Goal: Task Accomplishment & Management: Manage account settings

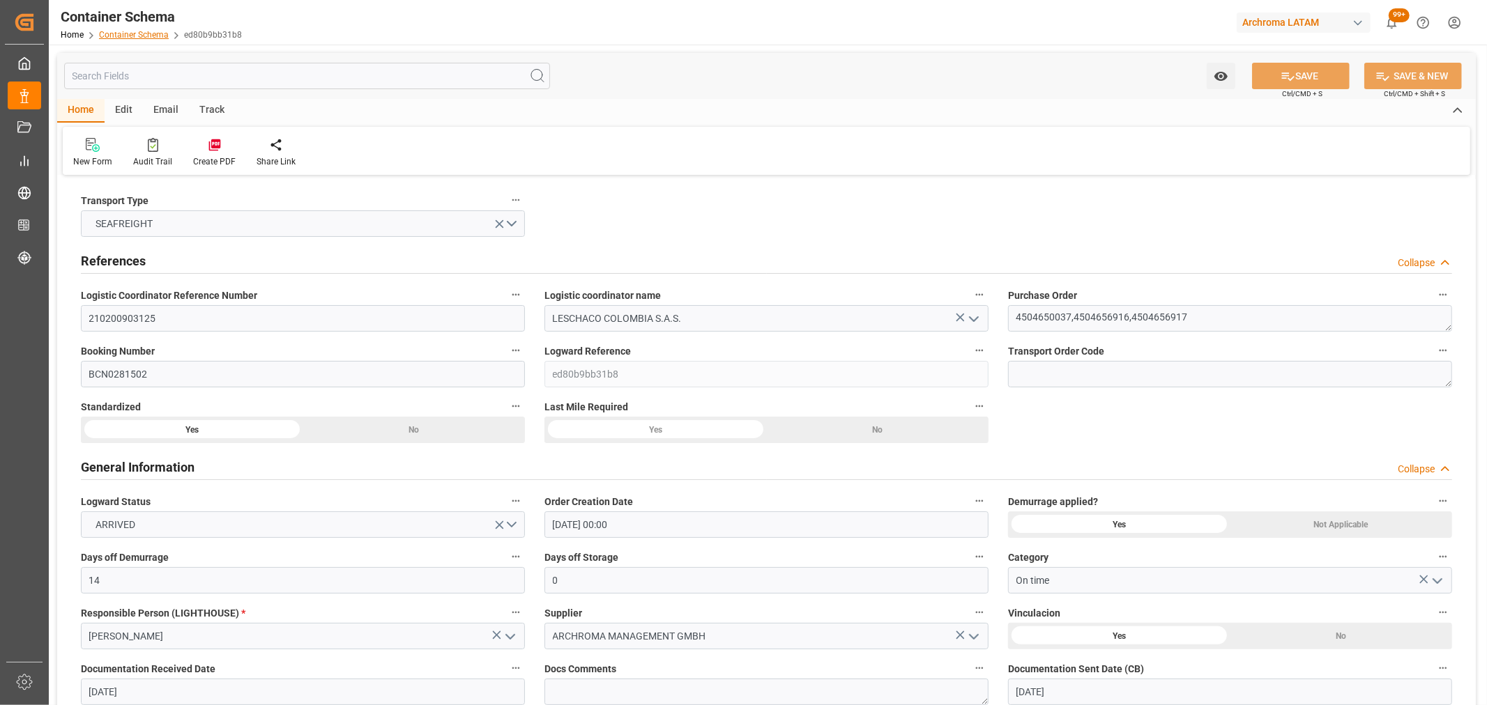
click at [112, 35] on link "Container Schema" at bounding box center [134, 35] width 70 height 10
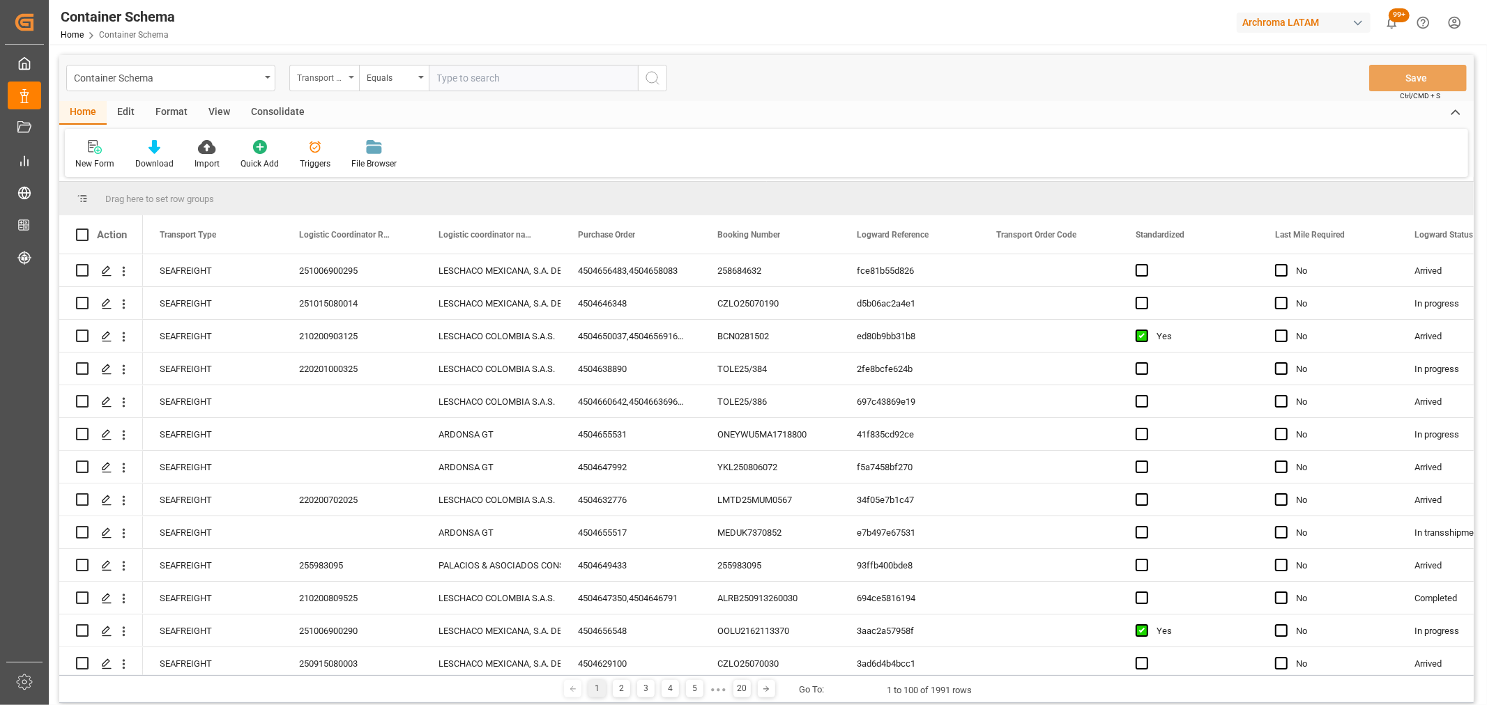
click at [302, 75] on div "Transport Type" at bounding box center [320, 76] width 47 height 16
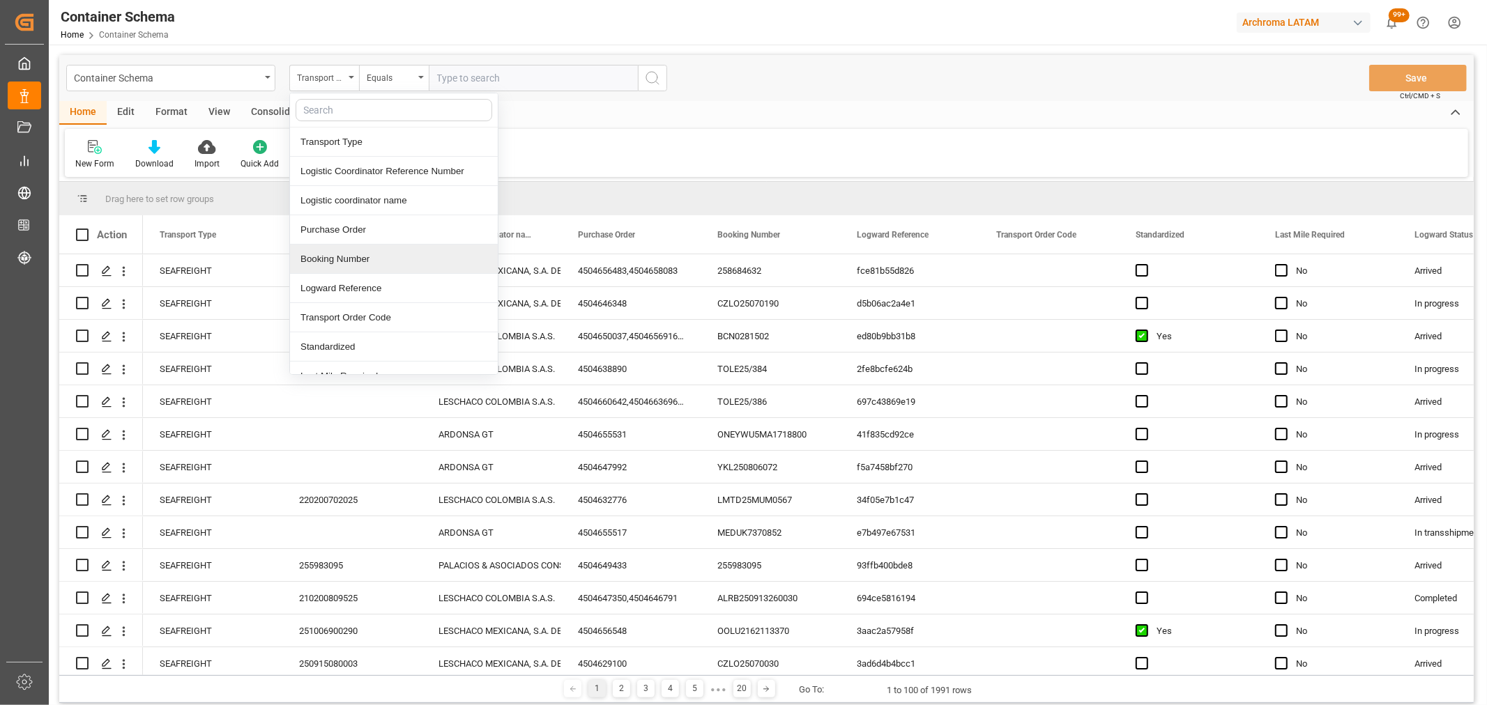
click at [352, 259] on div "Booking Number" at bounding box center [394, 259] width 208 height 29
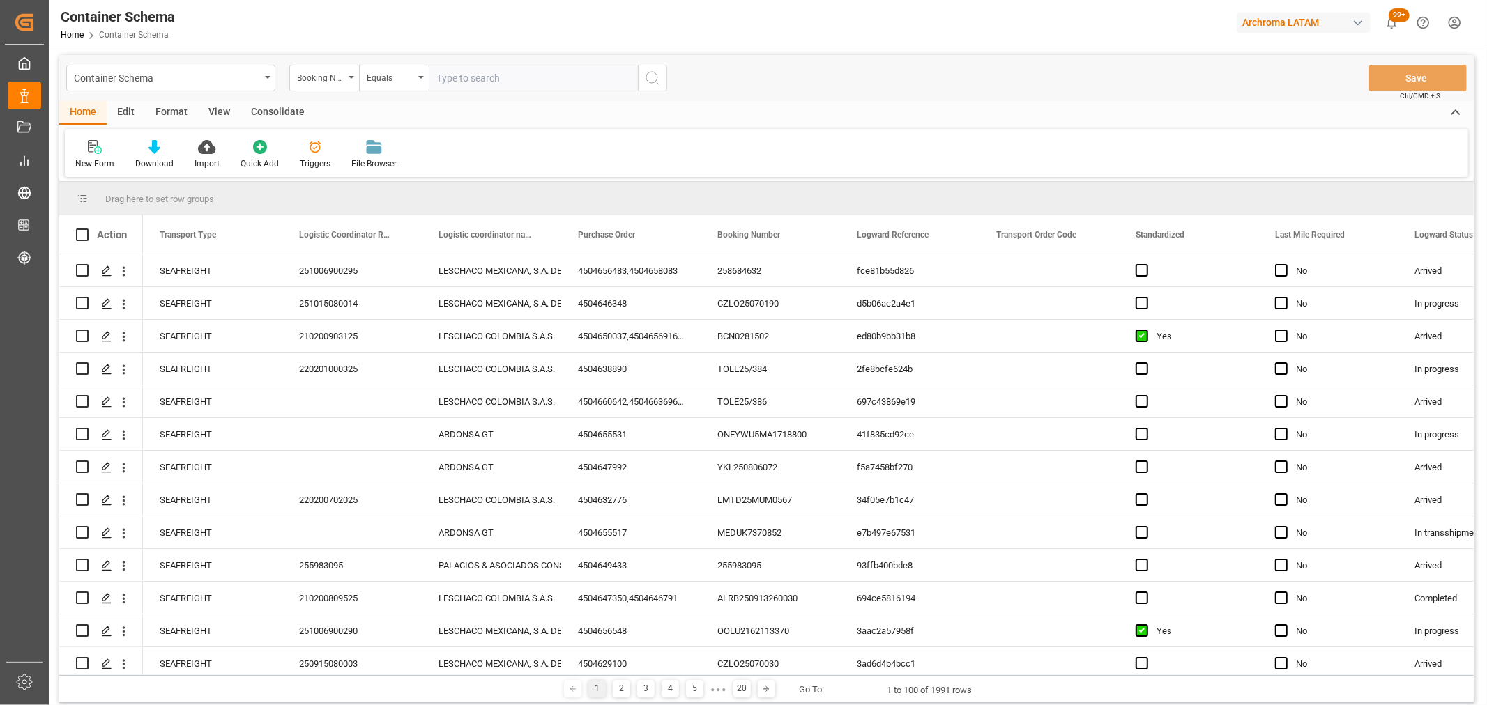
click at [455, 78] on input "text" at bounding box center [533, 78] width 209 height 26
paste input "BCN0282137"
type input "BCN0282137"
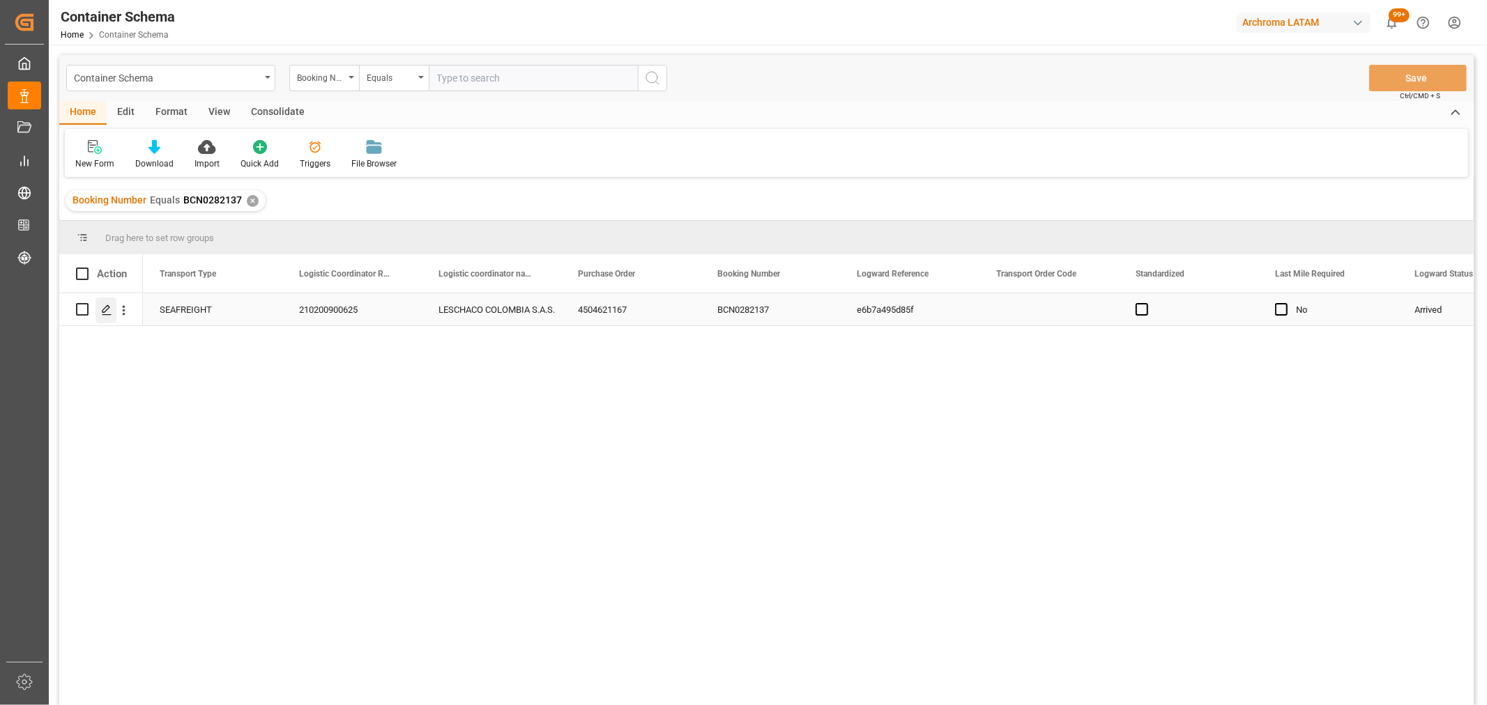
click at [96, 308] on div "Press SPACE to select this row." at bounding box center [105, 311] width 21 height 26
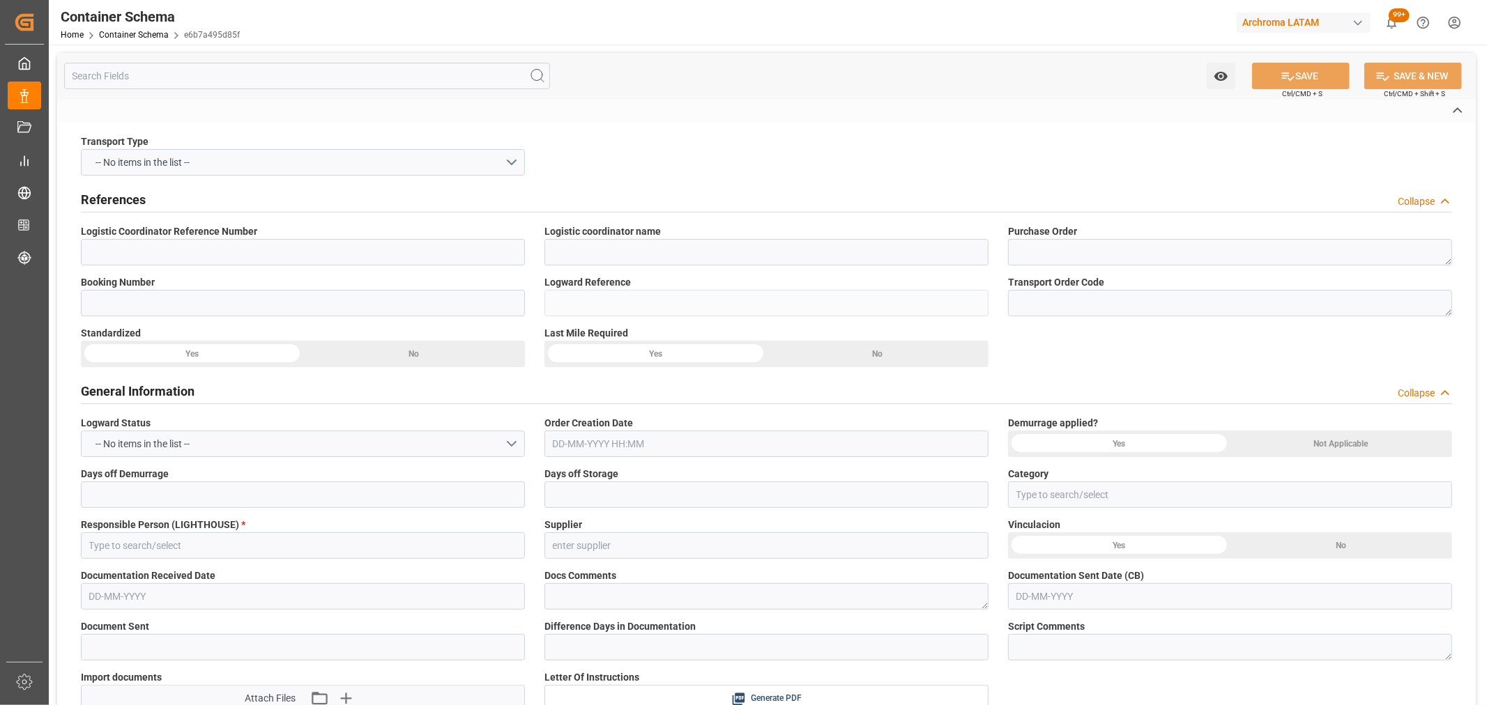
type input "210200900625"
type input "LESCHACO COLOMBIA S.A.S."
type textarea "4504621167"
type input "BCN0282137"
type input "e6b7a495d85f"
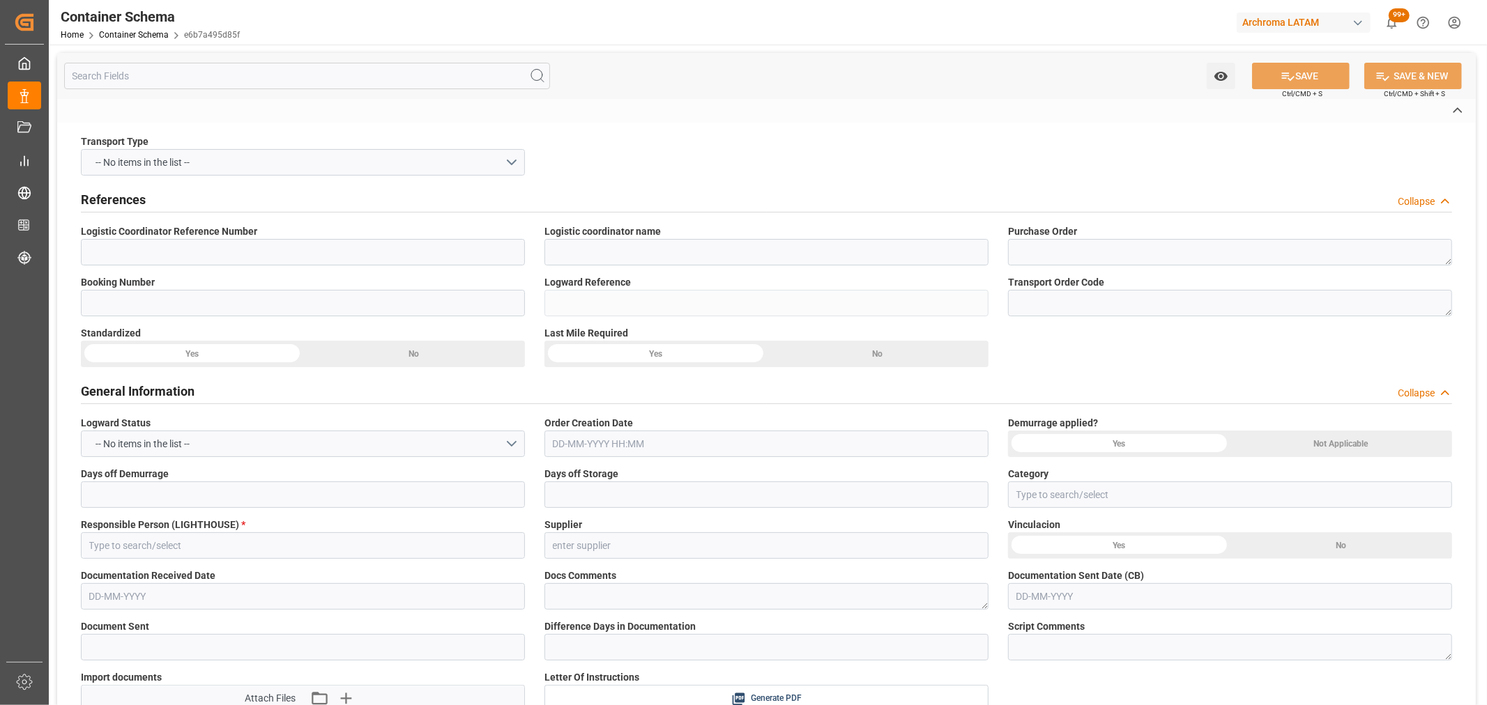
type input "Priority"
type input "[PERSON_NAME]"
type input "Archroma Management GmbH"
type input "Document Sent"
type input "[GEOGRAPHIC_DATA]"
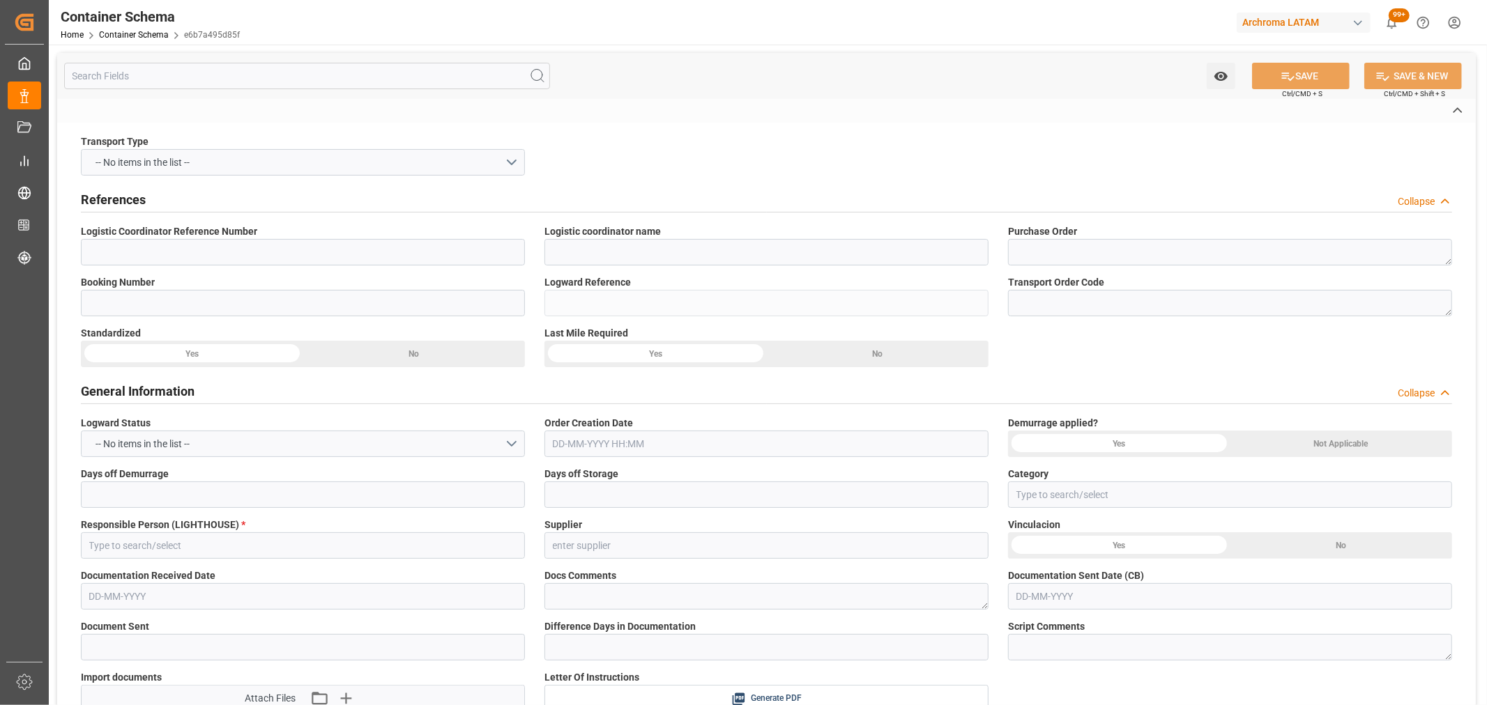
type input "TEXTIL"
type textarea "BIG BAG"
type input "45 BIG BAG"
type input "ARCHROMA [GEOGRAPHIC_DATA] S.A.S"
type textarea "[STREET_ADDRESS]"
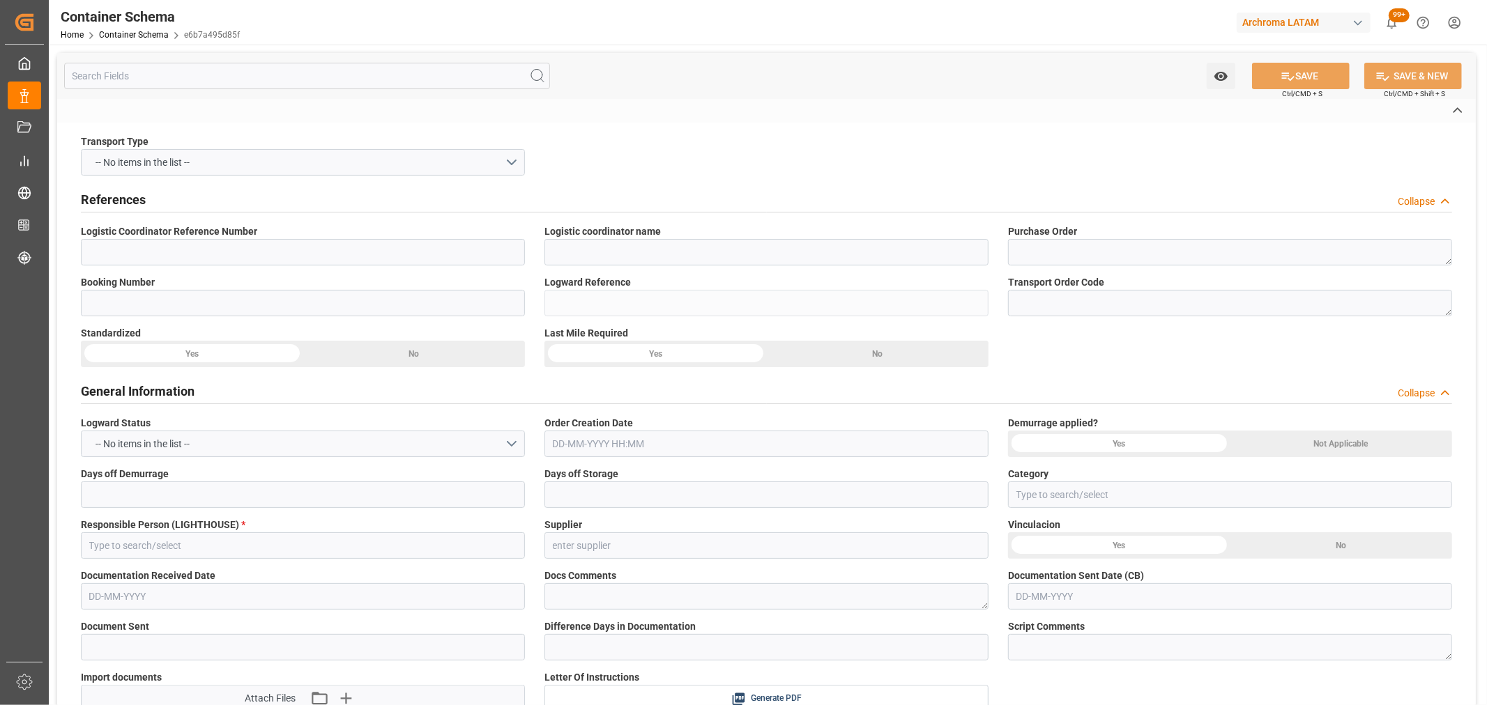
type input "HOUSE"
type input "CIF"
type input "Truck"
type input "Sea Ship"
type input "Truck"
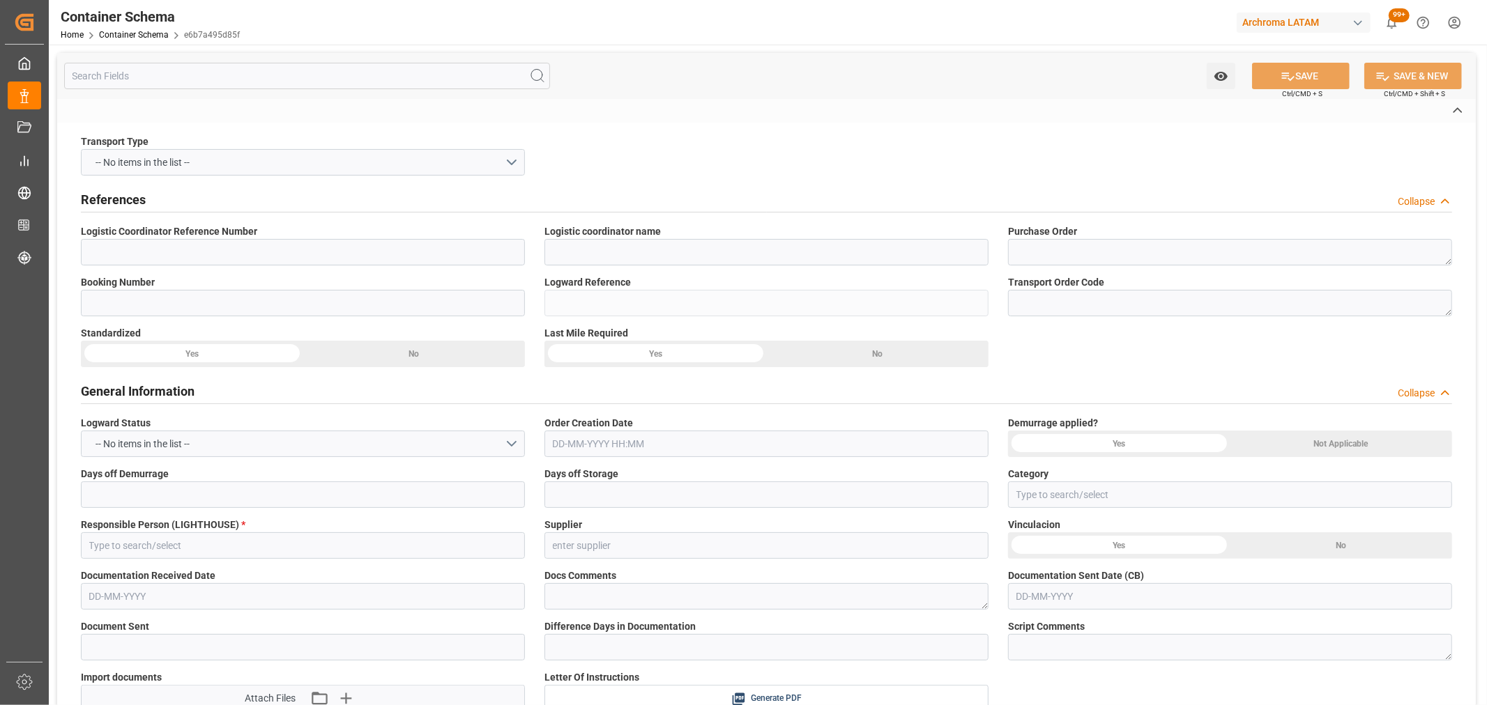
type input "FCL"
type input "TEMU5487432"
type input "DSV AIR & SEA, S.A. DE C.V."
type input "MSCU"
type input "[GEOGRAPHIC_DATA]"
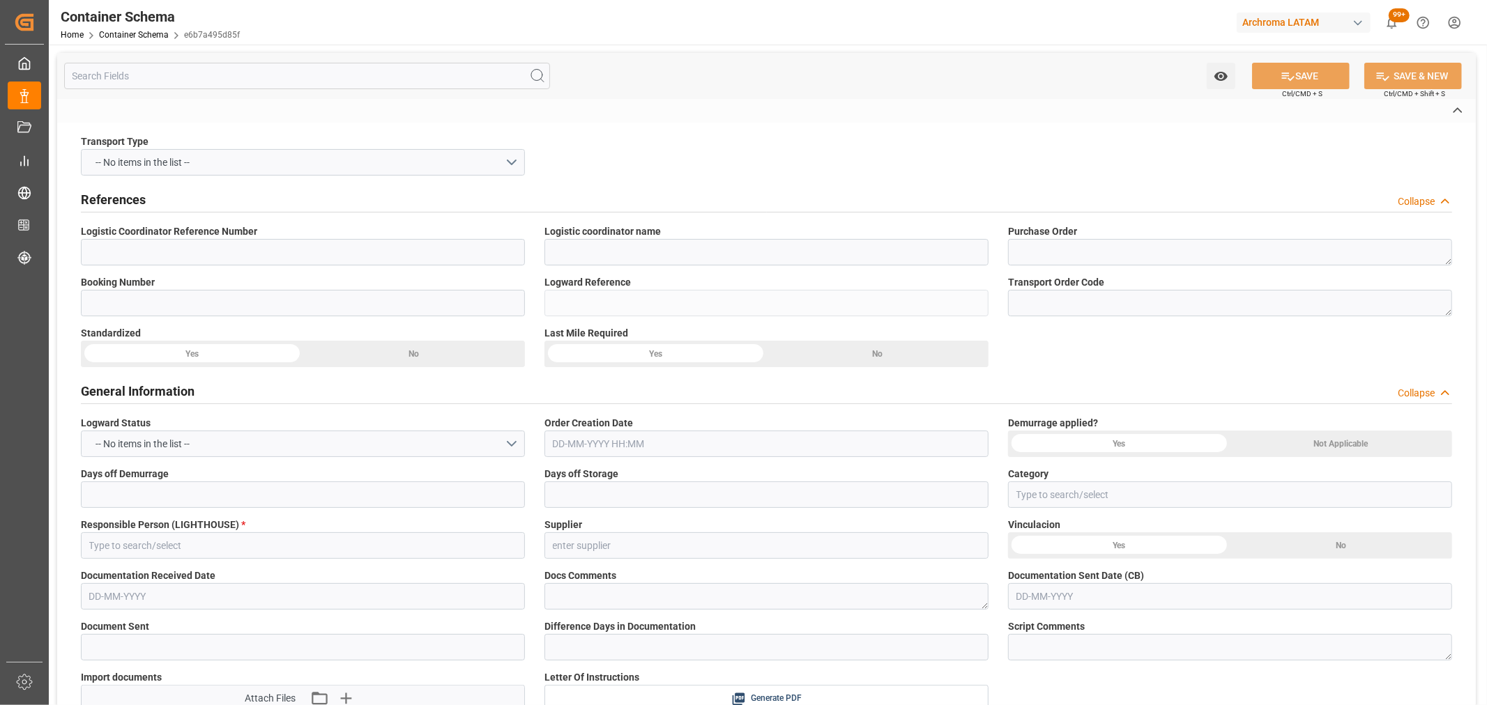
type input "[GEOGRAPHIC_DATA]"
type input "MSC [PERSON_NAME]"
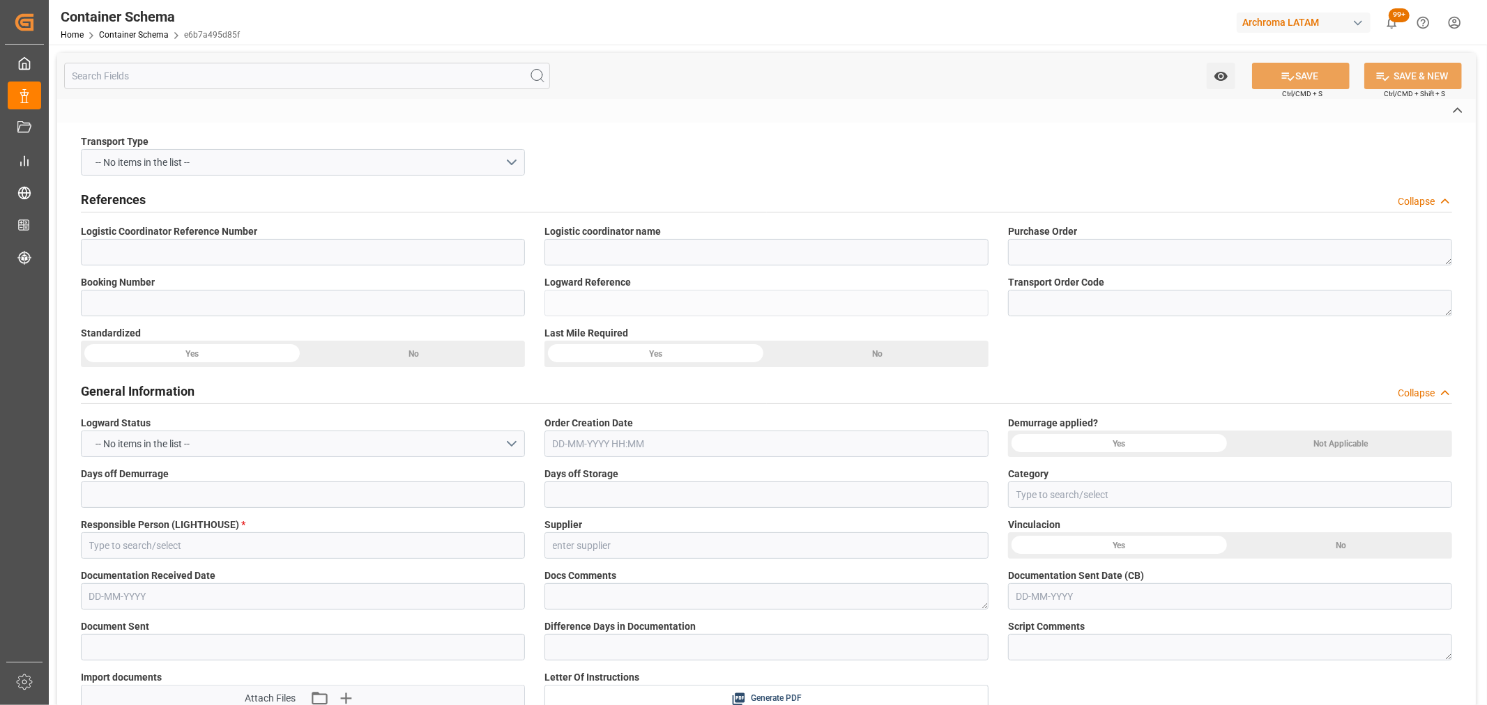
type input "MSC [PERSON_NAME]"
type input "MC535A"
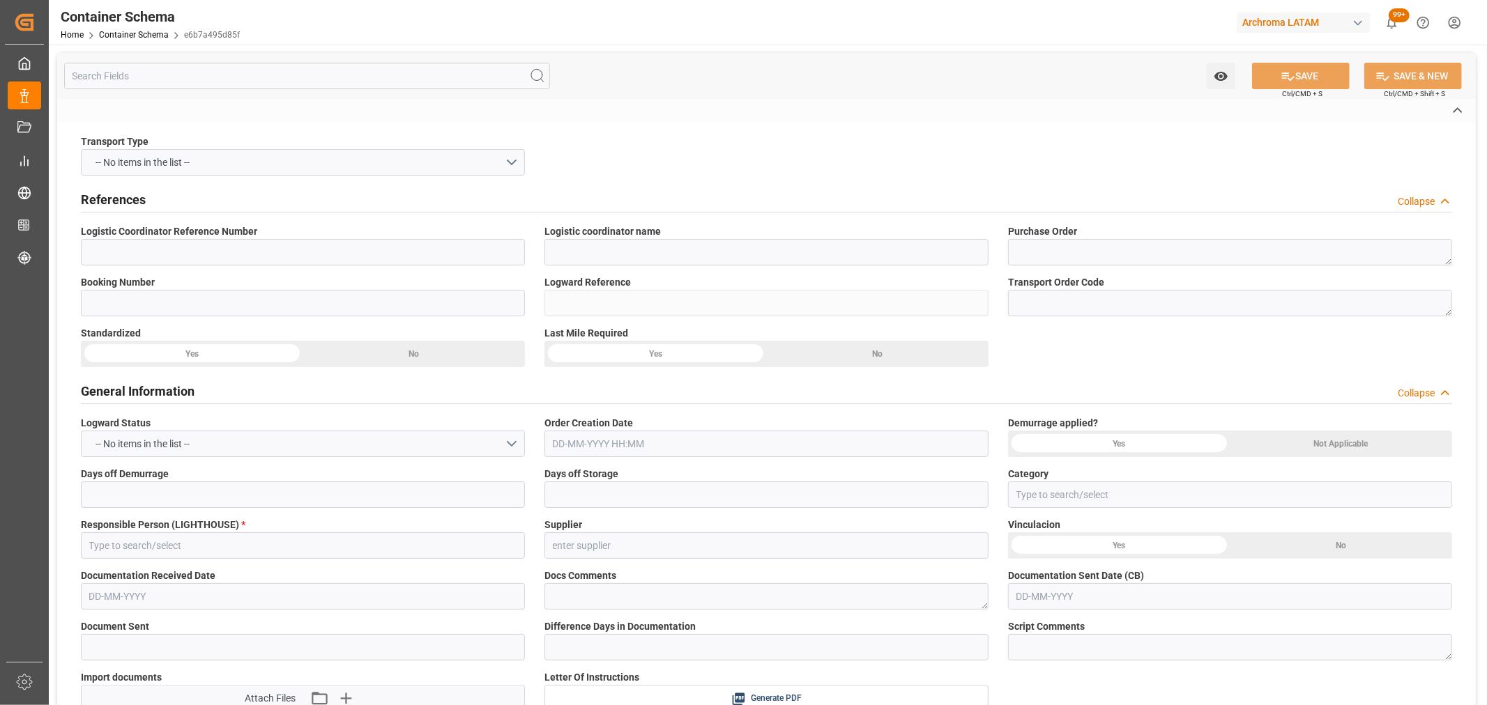
type textarea "Yes"
type textarea "Container is already in Final Delivery Phase."
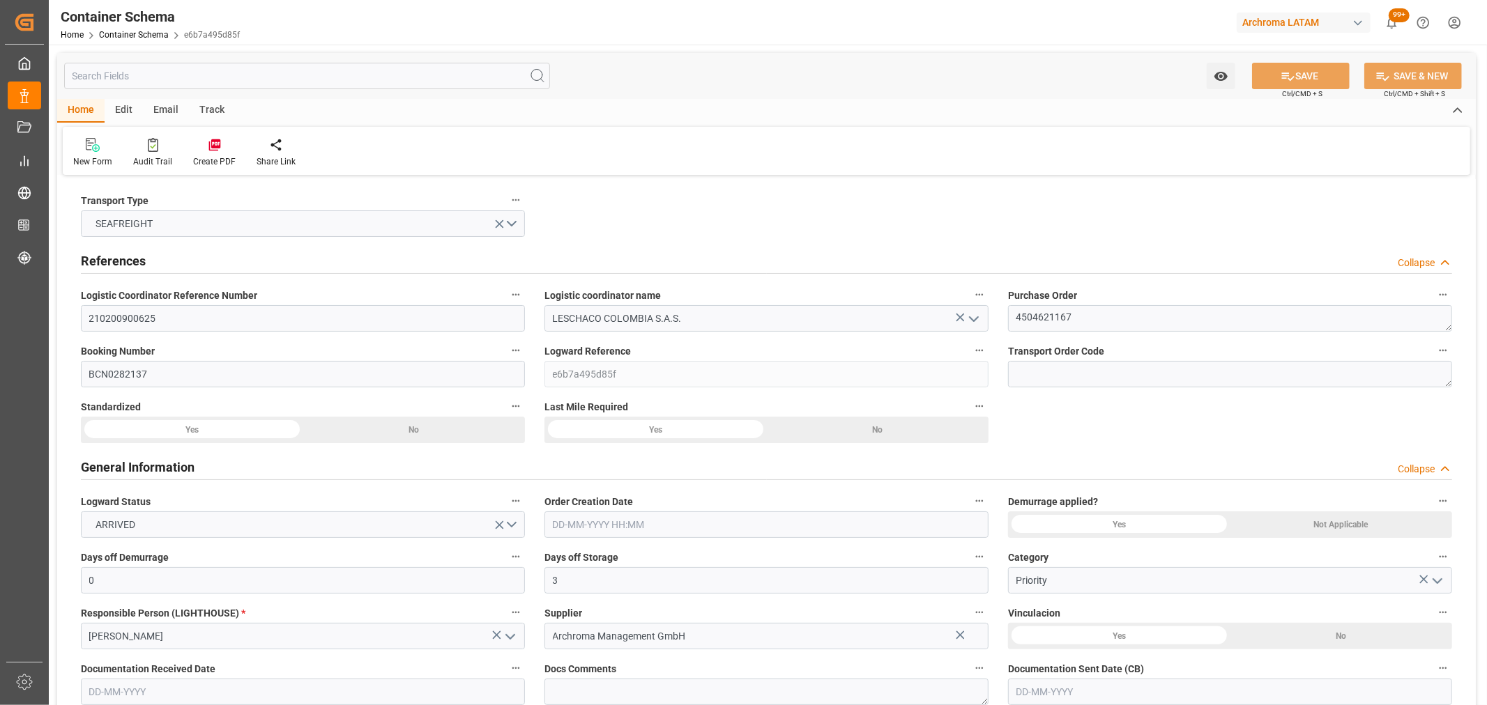
type input "0"
type input "3"
type input "1"
type input "45"
type input "9000"
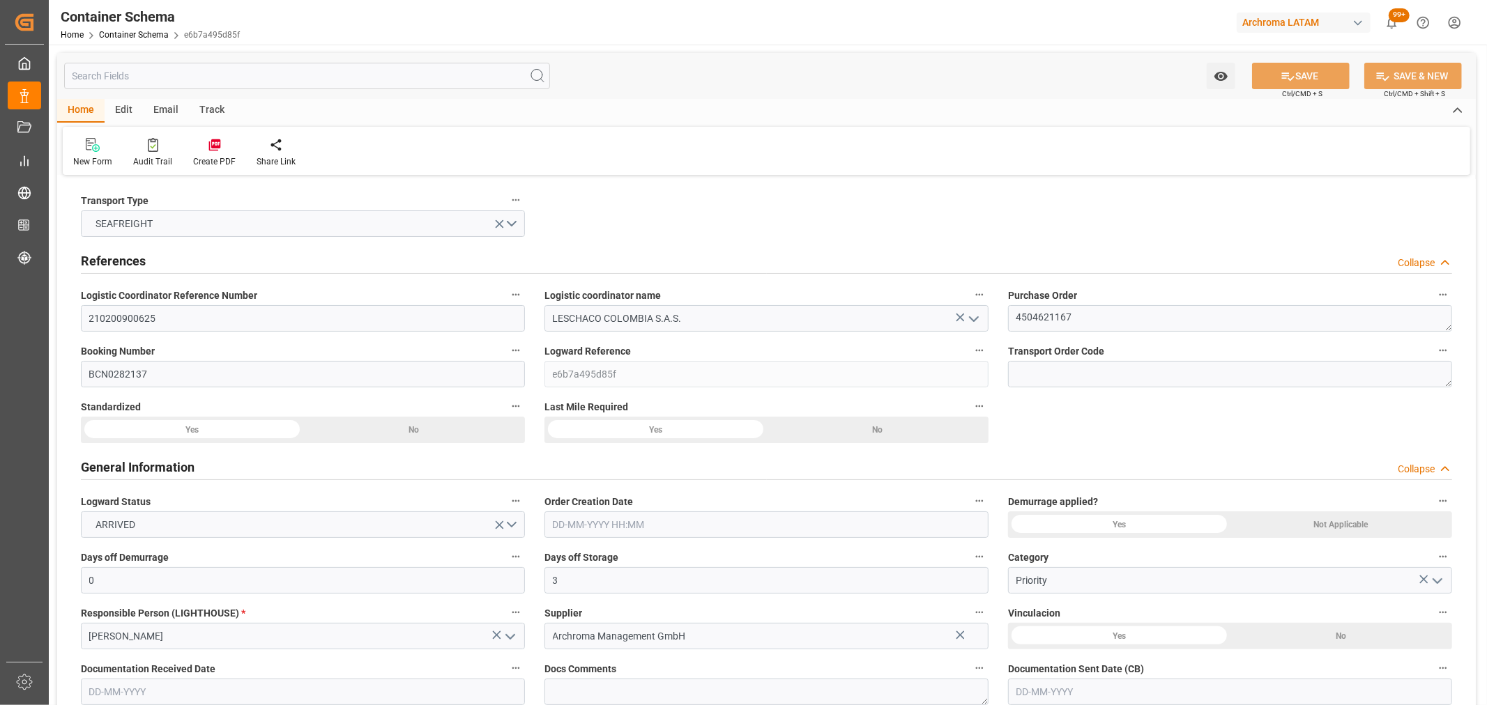
type input "4747"
type input "MSC"
type input "Mediterranean Shipping Company"
type input "ESBCN"
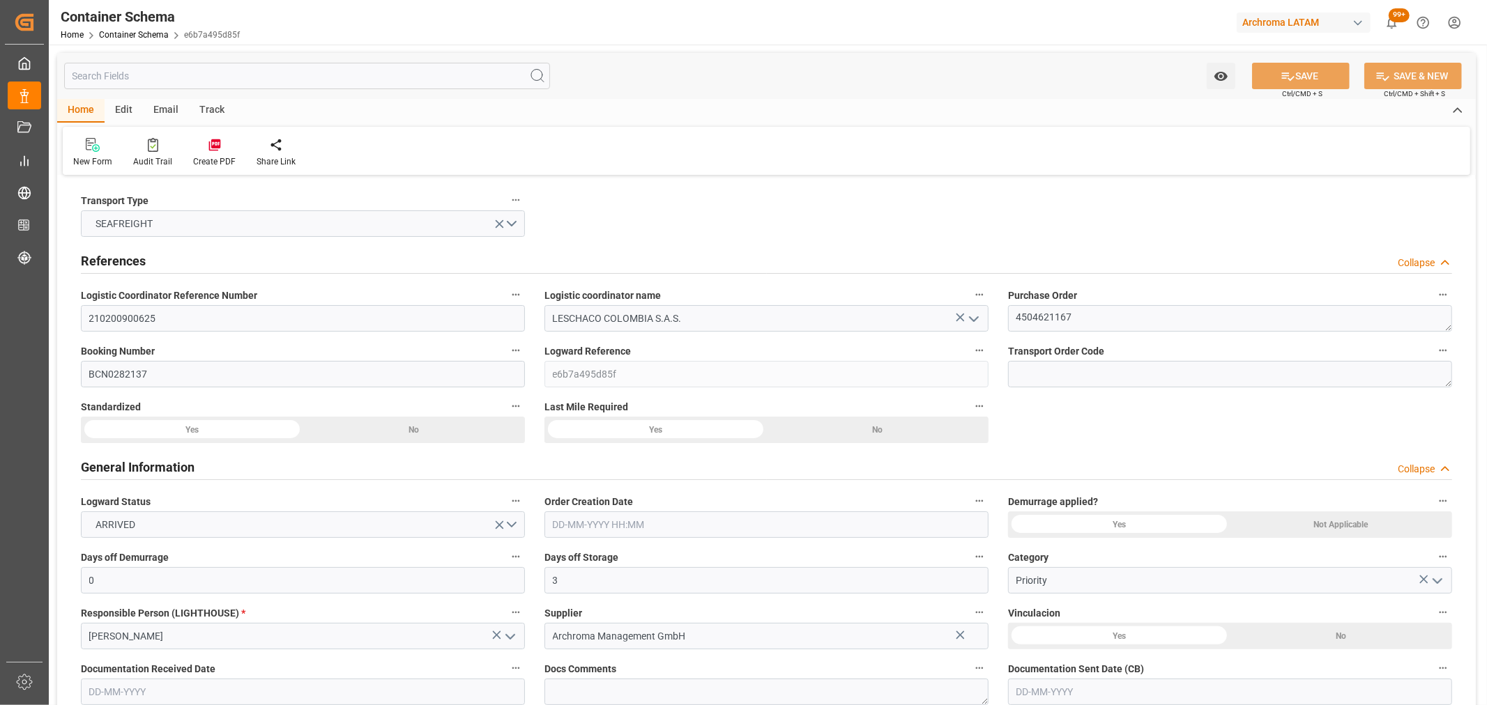
type input "COCTG"
type input "9954747"
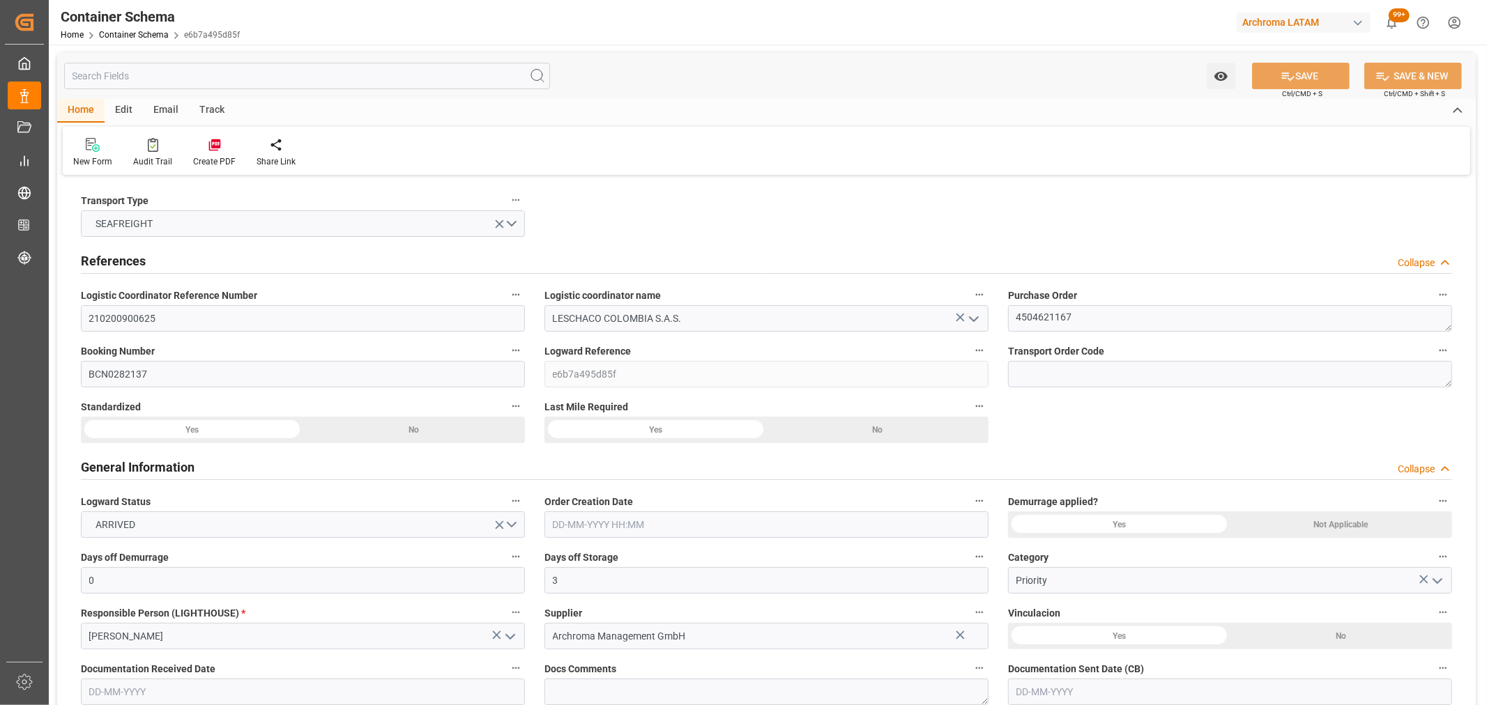
type input "9954747"
type input "1"
type input "23"
type input "5"
type input "[DATE] 11:30"
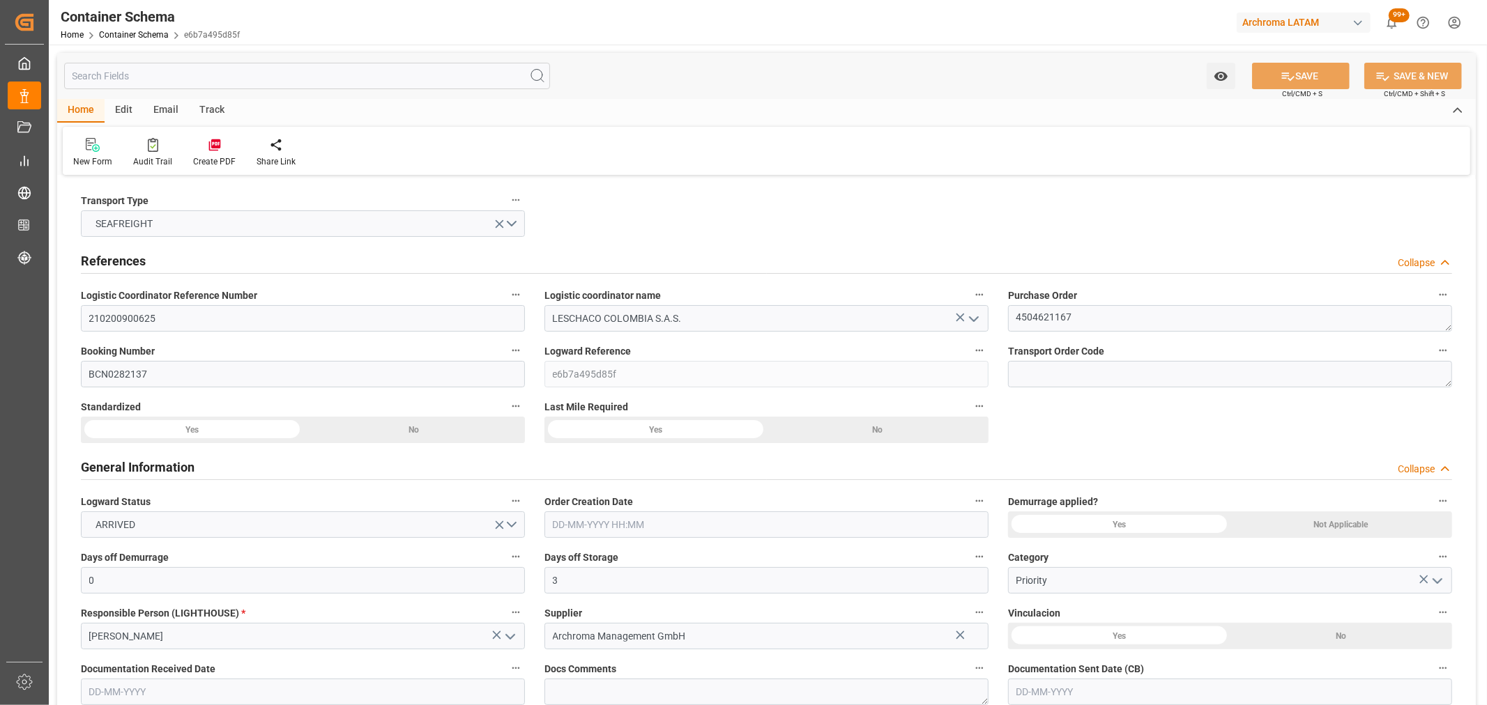
type input "[DATE]"
type input "[DATE] 07:22"
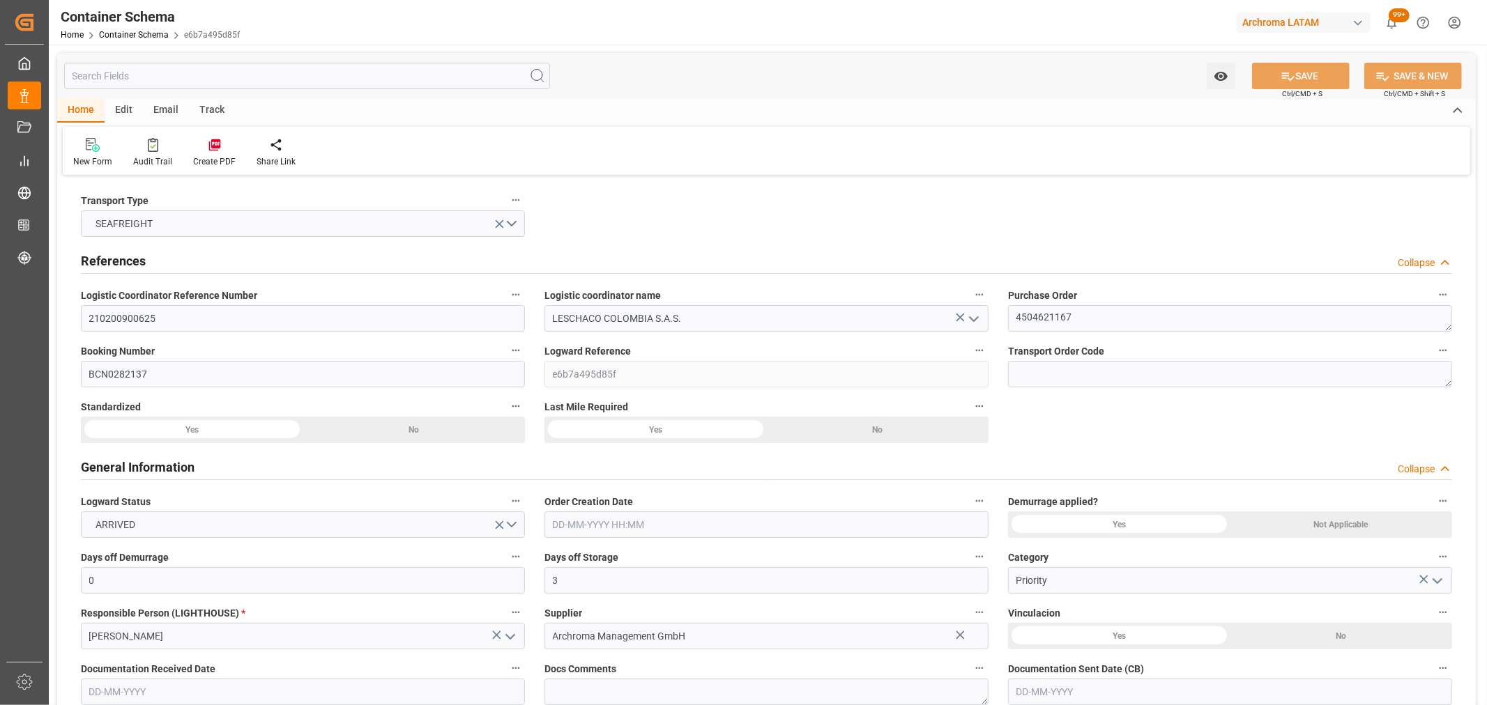
type input "[DATE] 16:46"
type input "[DATE]"
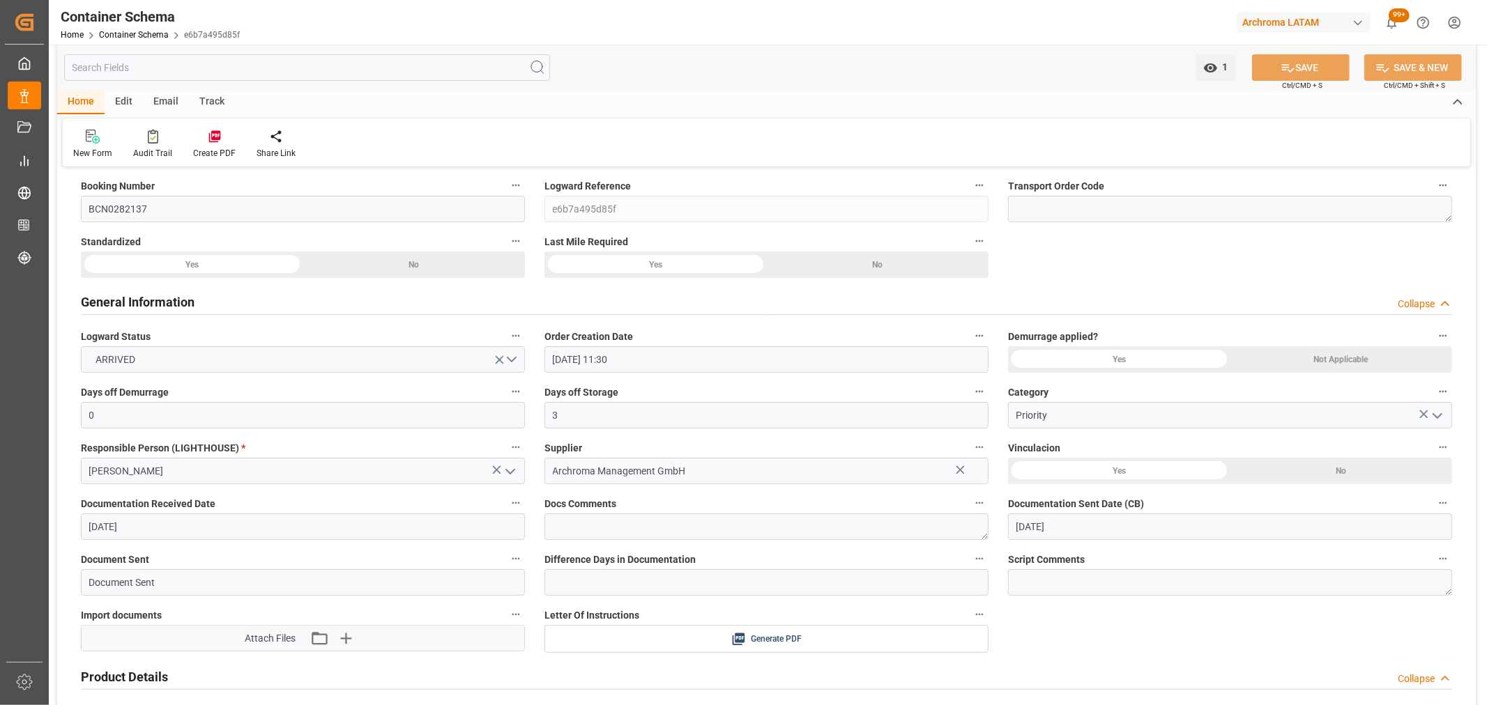
scroll to position [387, 0]
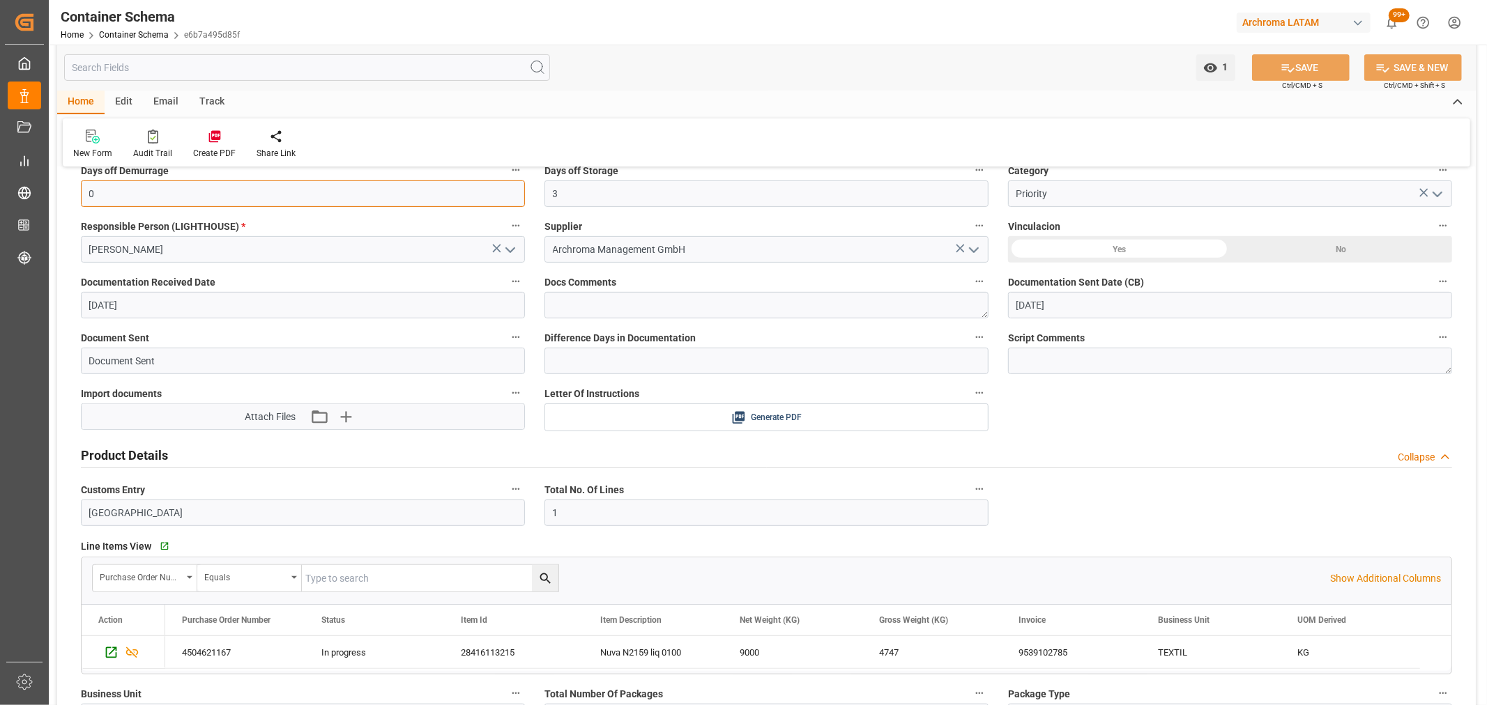
drag, startPoint x: 100, startPoint y: 196, endPoint x: 50, endPoint y: 190, distance: 50.6
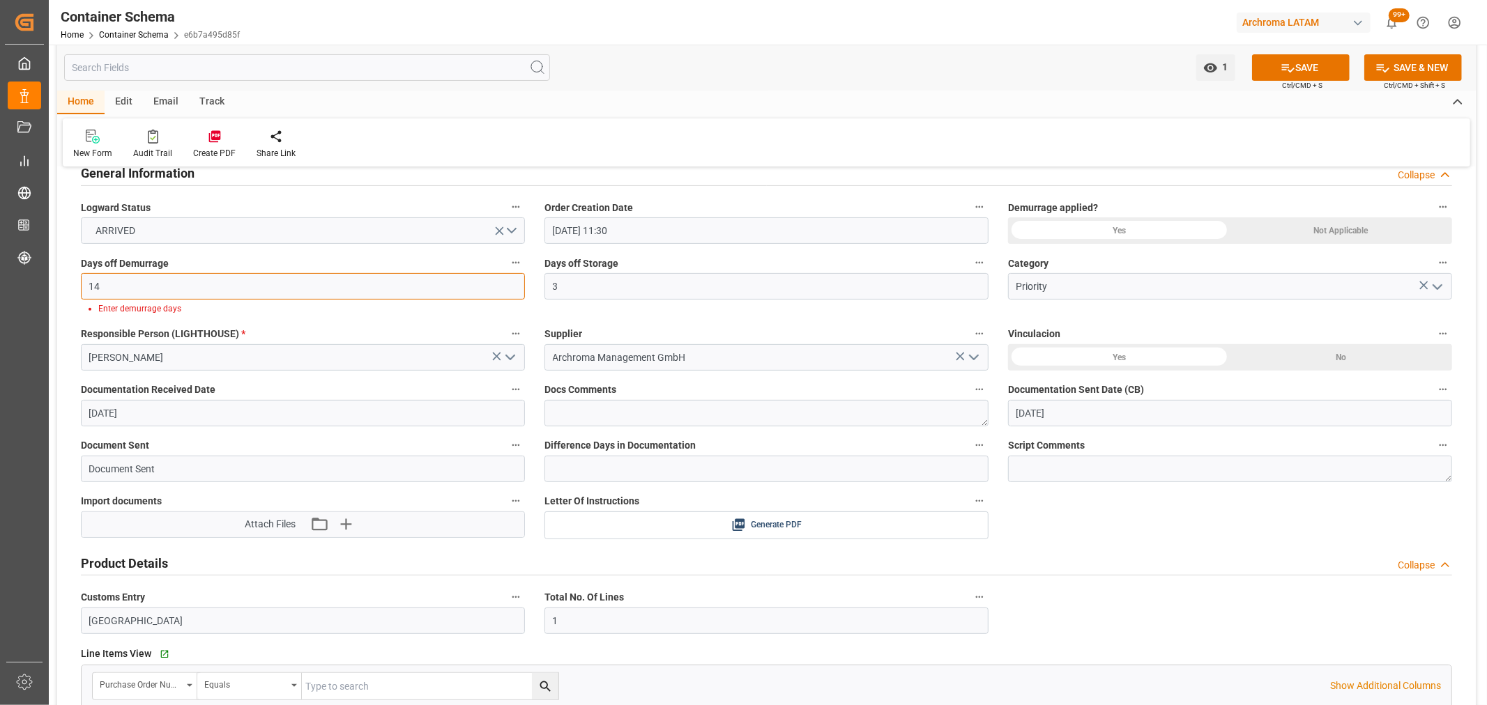
scroll to position [155, 0]
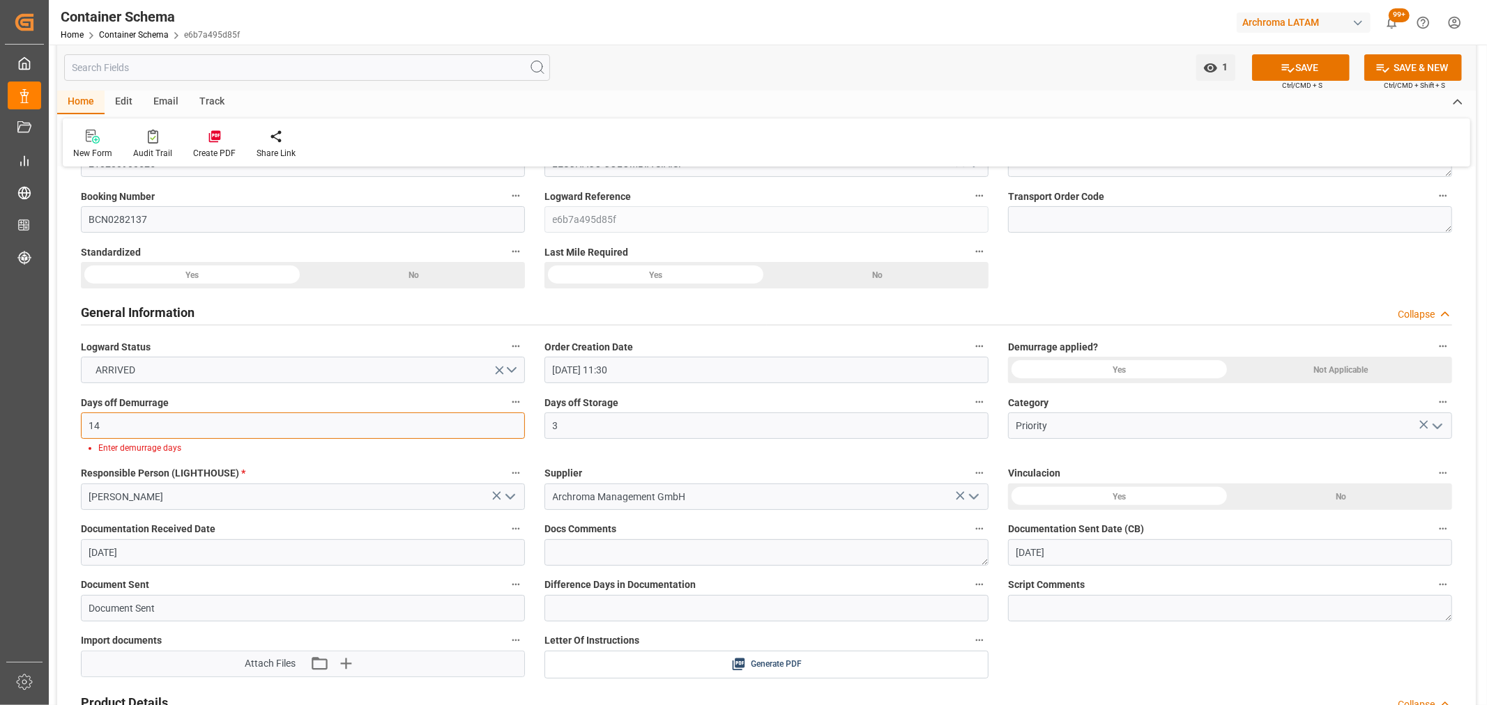
type input "14"
click at [1071, 367] on div "Yes" at bounding box center [1119, 370] width 222 height 26
click at [1299, 72] on button "SAVE" at bounding box center [1301, 67] width 98 height 26
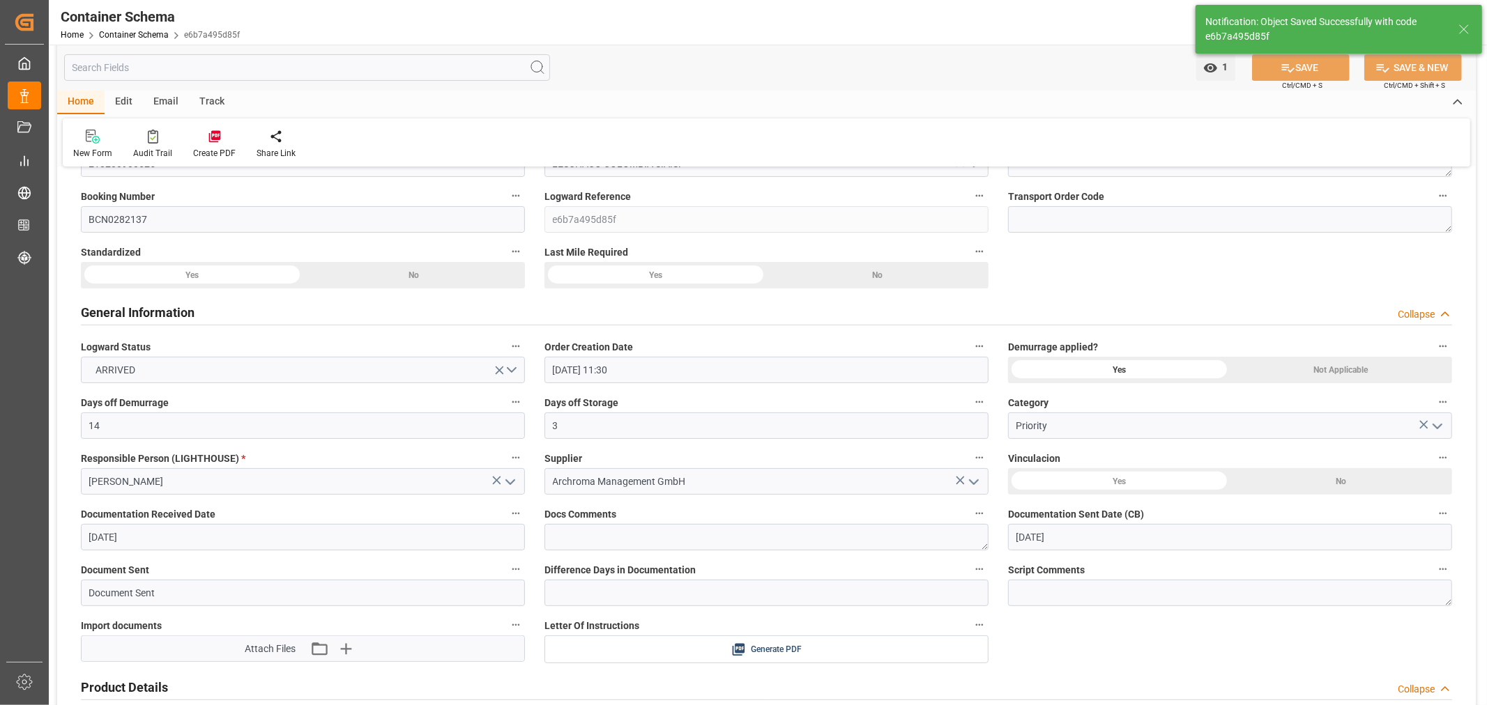
type input "0"
type input "-8"
type input "[DATE] 16:25"
